Goal: Navigation & Orientation: Go to known website

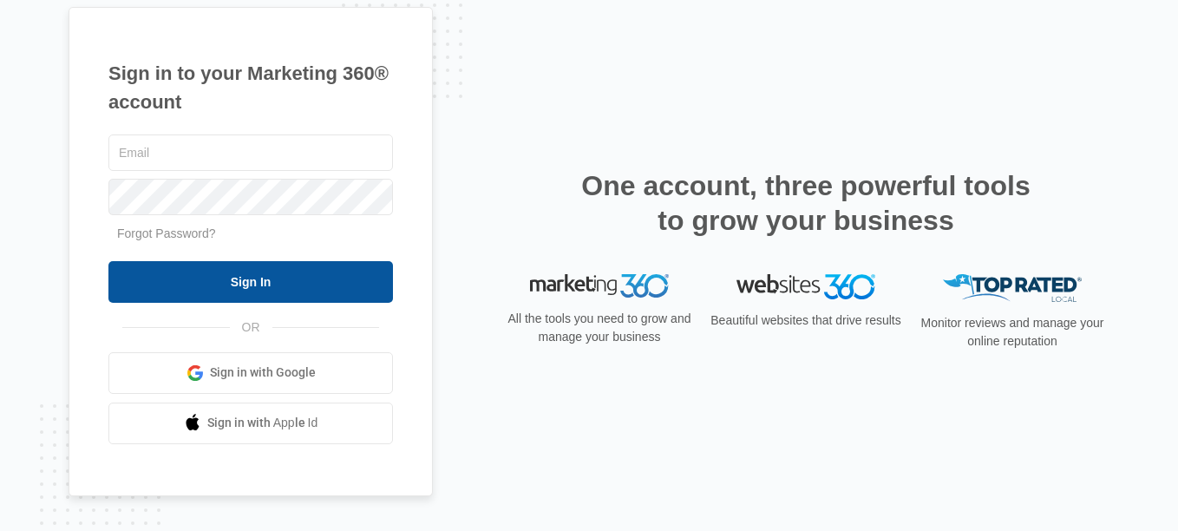
type input "[PERSON_NAME][EMAIL_ADDRESS][DOMAIN_NAME]"
click at [268, 291] on input "Sign In" at bounding box center [250, 282] width 284 height 42
